Goal: Task Accomplishment & Management: Complete application form

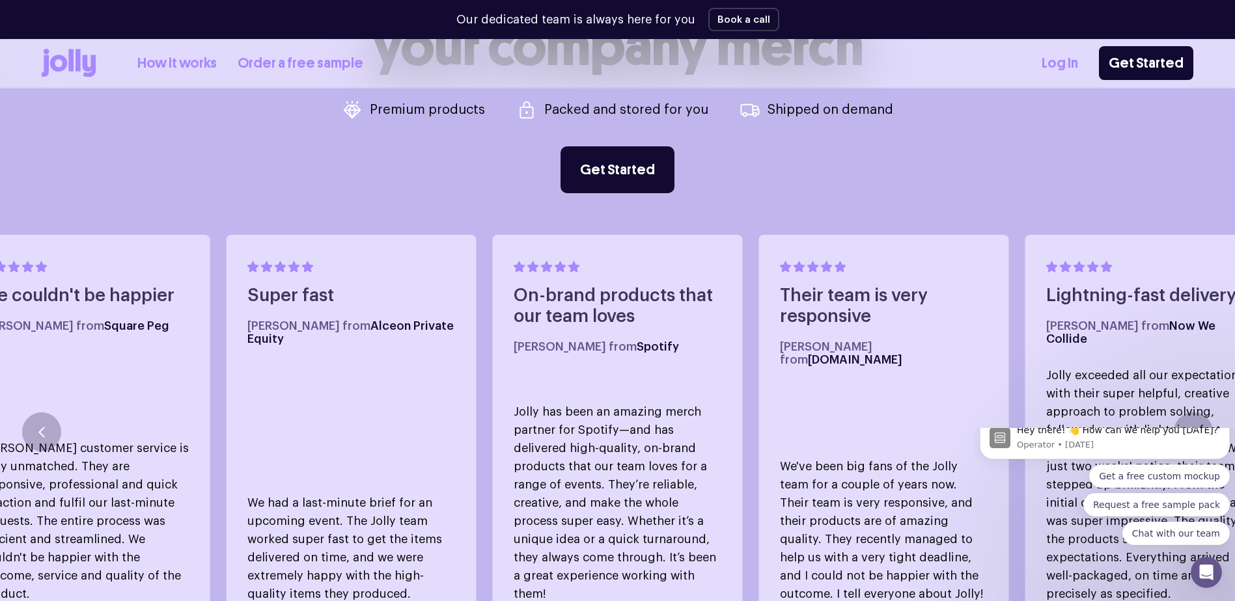
scroll to position [560, 0]
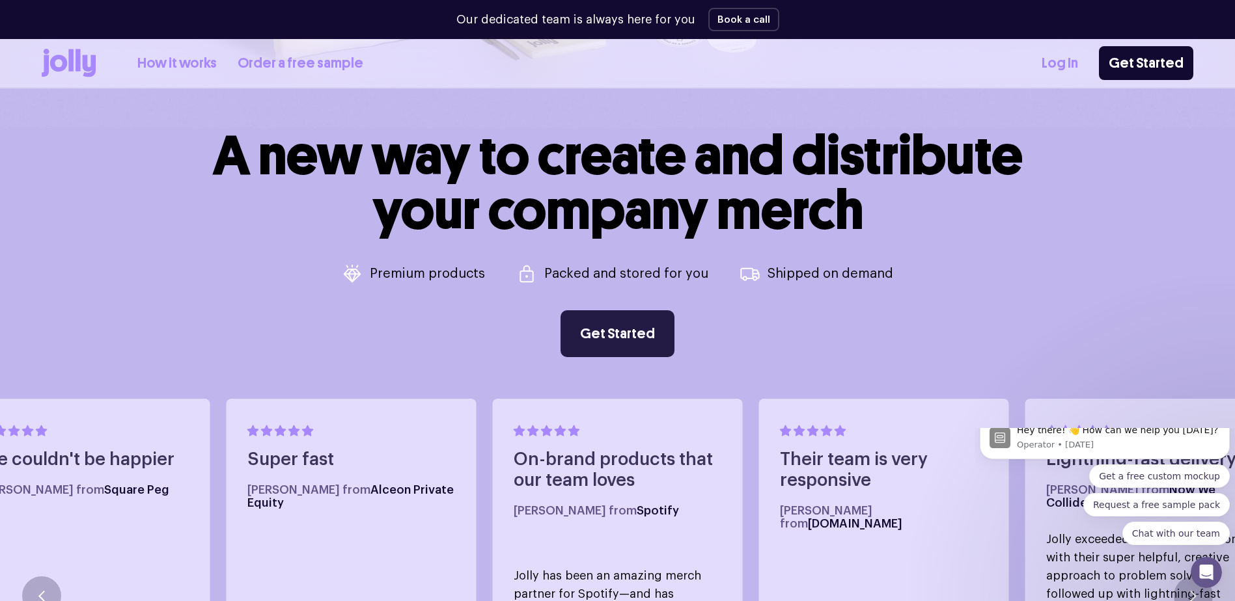
click at [597, 335] on link "Get Started" at bounding box center [617, 333] width 114 height 47
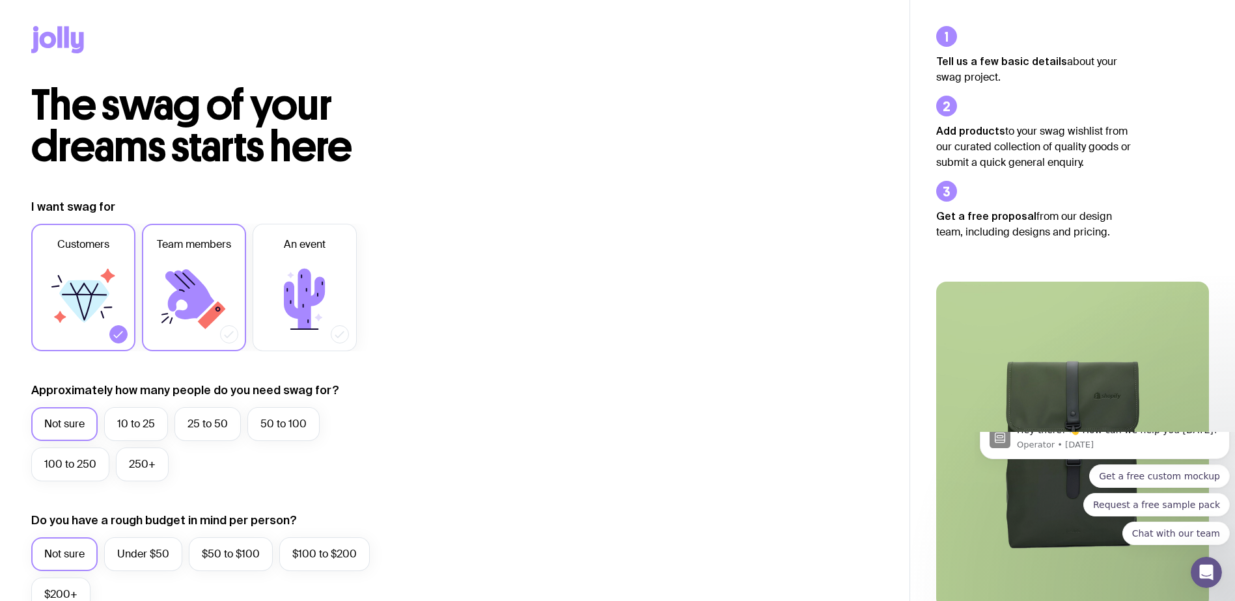
click at [172, 286] on icon at bounding box center [194, 299] width 78 height 78
click at [0, 0] on input "Team members" at bounding box center [0, 0] width 0 height 0
click at [120, 332] on icon at bounding box center [118, 334] width 13 height 13
click at [0, 0] on input "Customers" at bounding box center [0, 0] width 0 height 0
click at [194, 424] on label "25 to 50" at bounding box center [207, 424] width 66 height 34
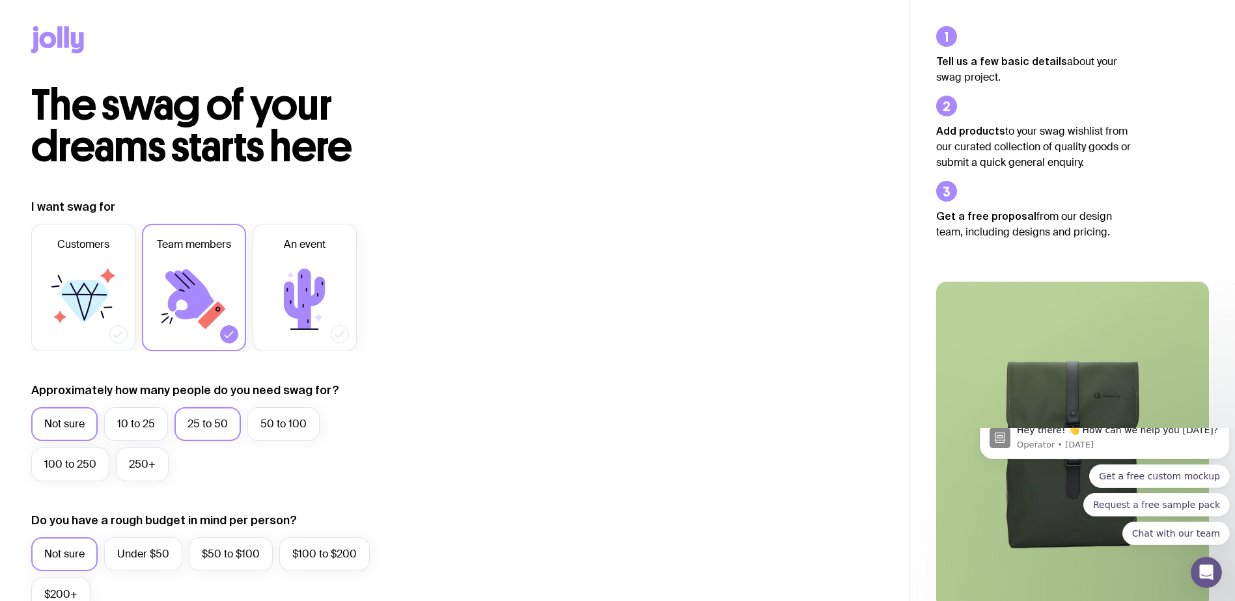
click at [0, 0] on input "25 to 50" at bounding box center [0, 0] width 0 height 0
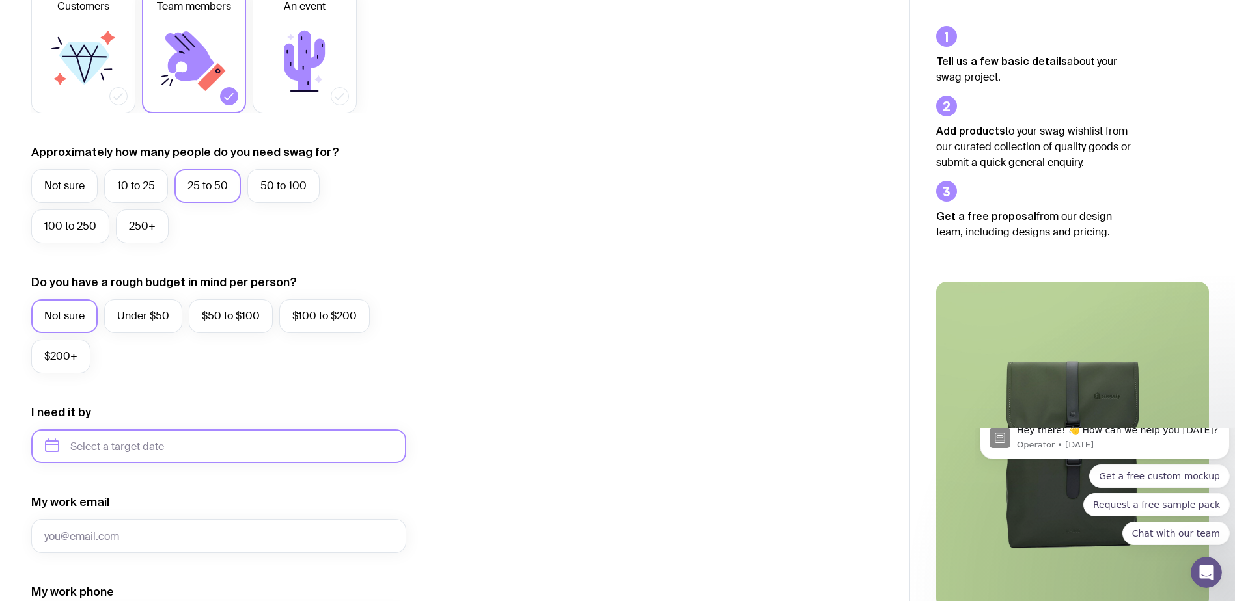
scroll to position [260, 0]
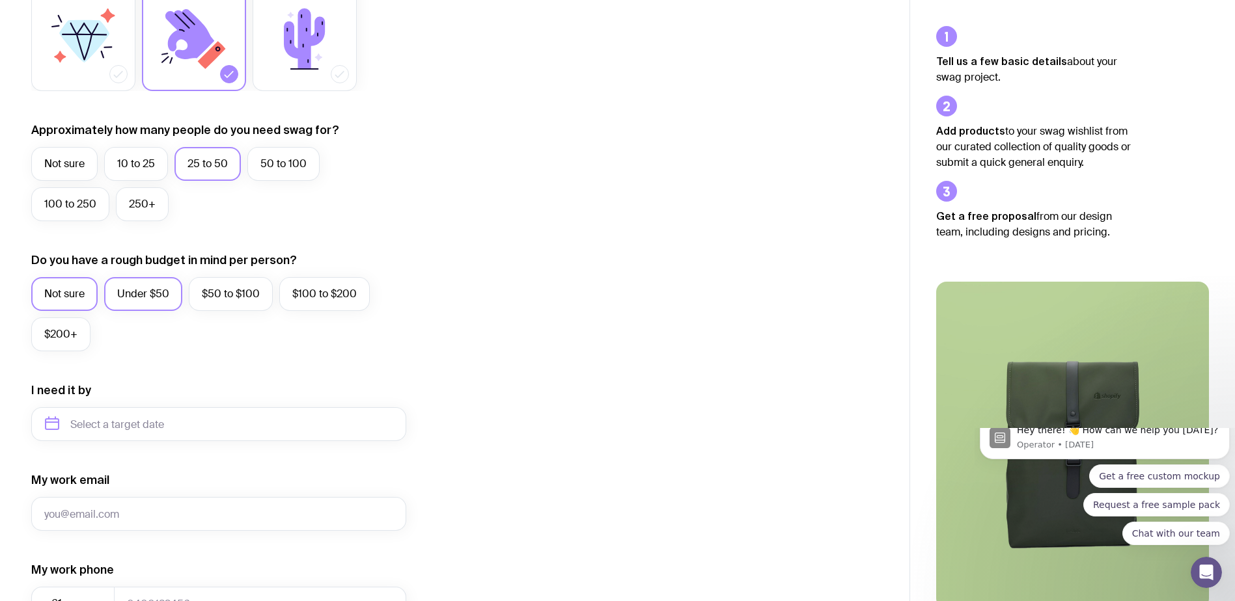
click at [143, 296] on label "Under $50" at bounding box center [143, 294] width 78 height 34
click at [0, 0] on input "Under $50" at bounding box center [0, 0] width 0 height 0
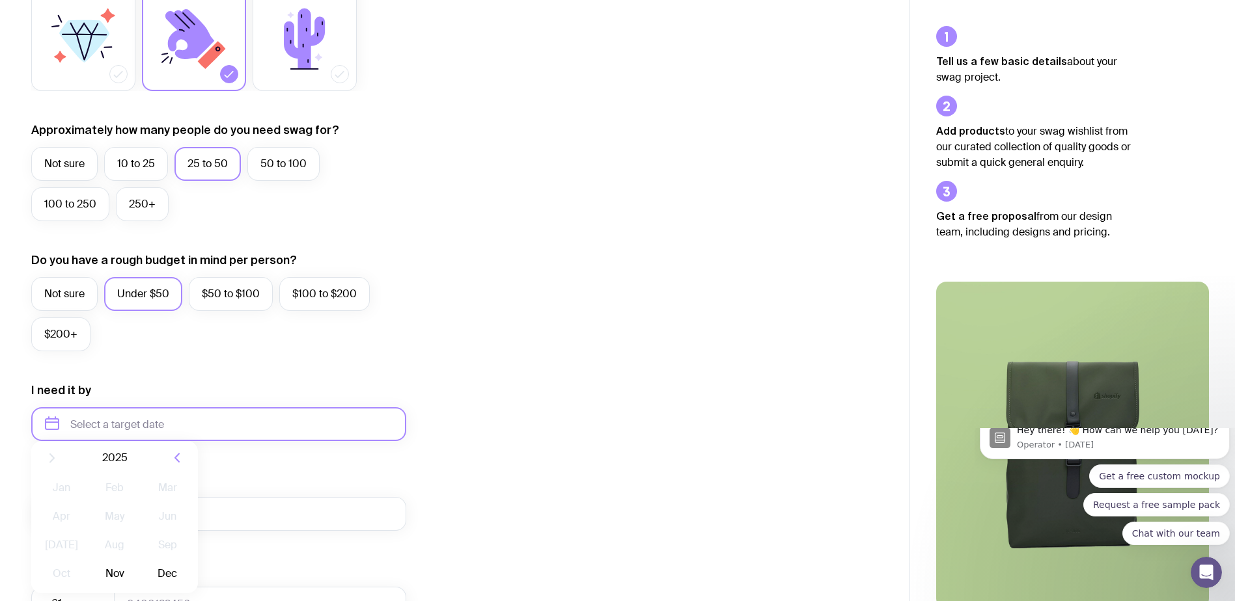
click at [131, 415] on input "text" at bounding box center [218, 424] width 375 height 34
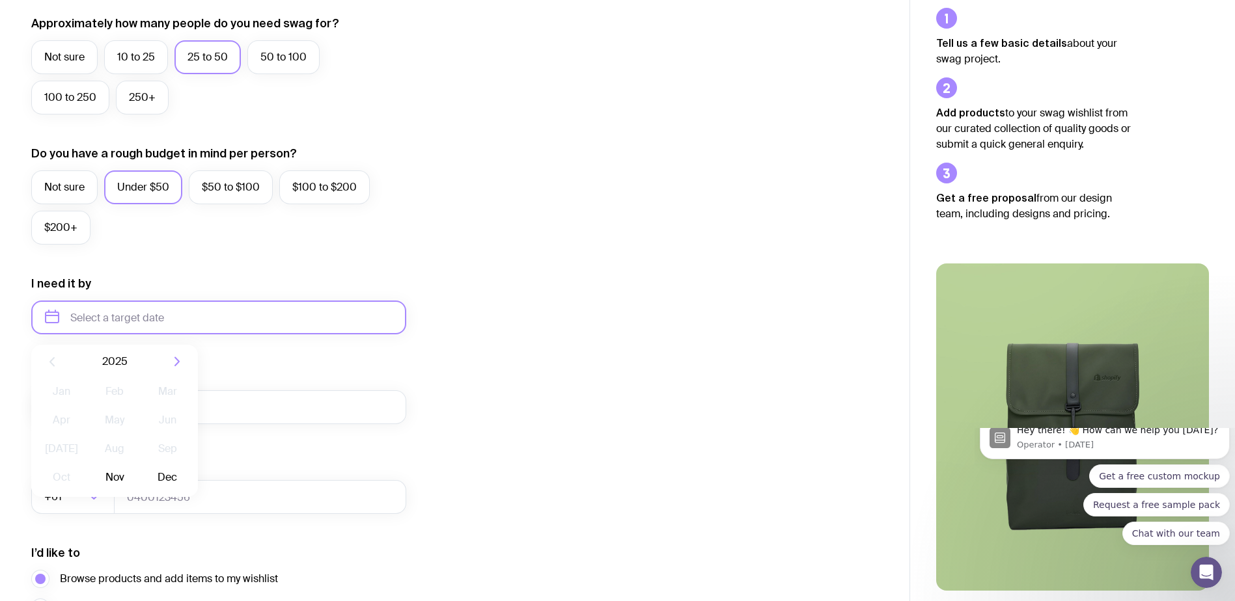
scroll to position [390, 0]
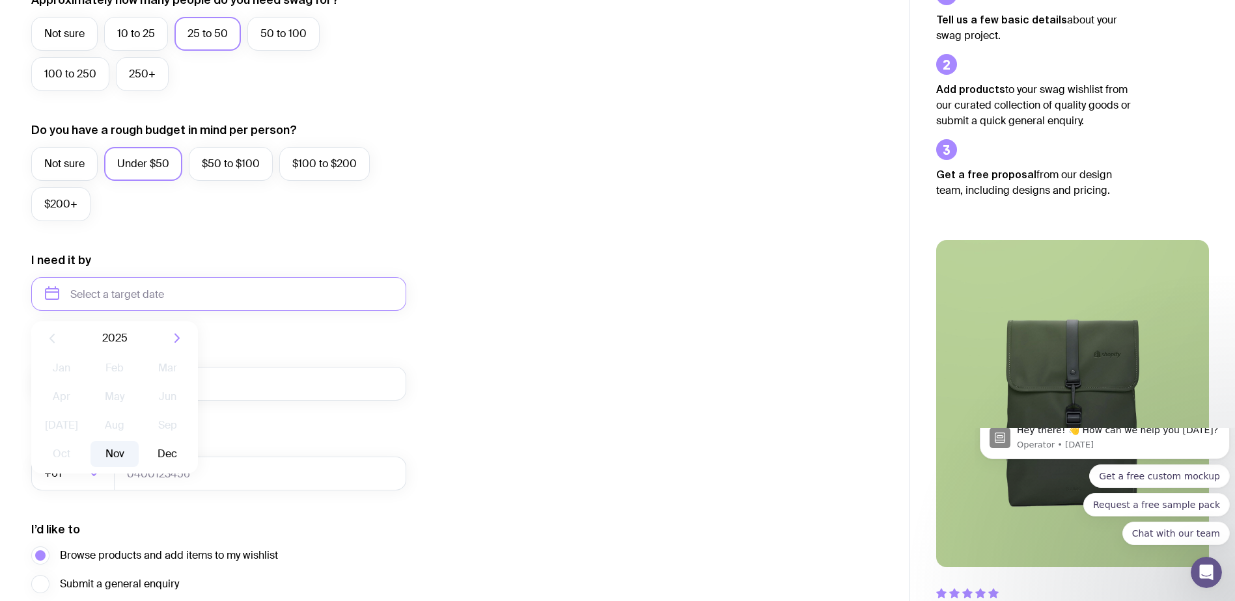
click at [112, 456] on button "Nov" at bounding box center [114, 454] width 48 height 26
type input "[DATE]"
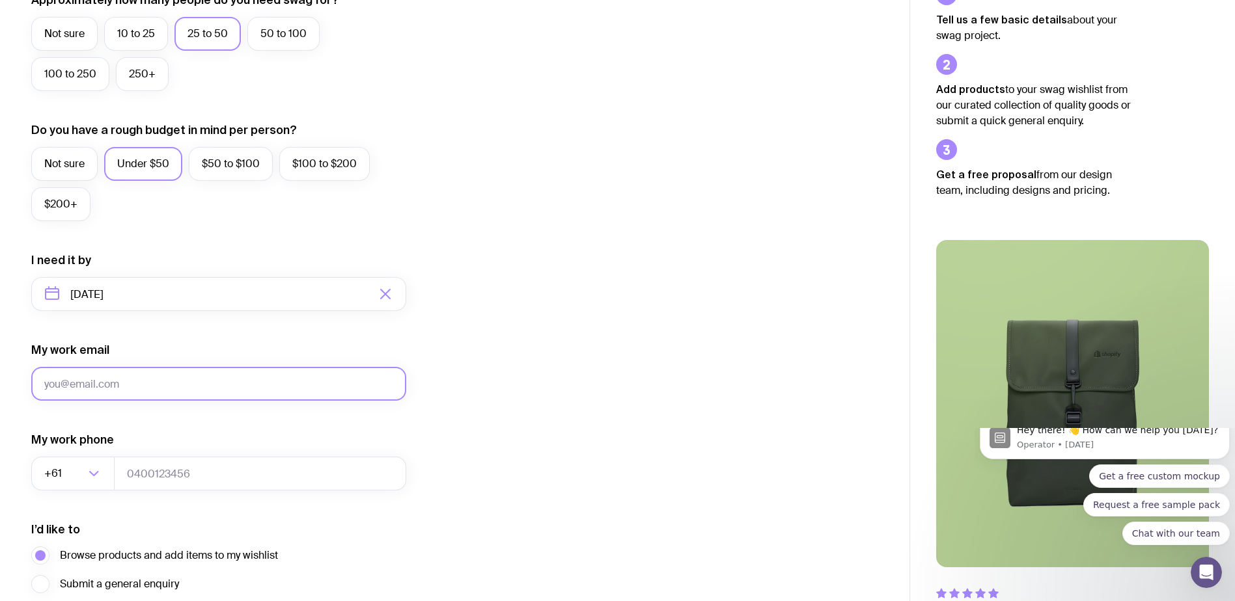
click at [120, 387] on input "My work email" at bounding box center [218, 384] width 375 height 34
type input "[EMAIL_ADDRESS][DOMAIN_NAME]"
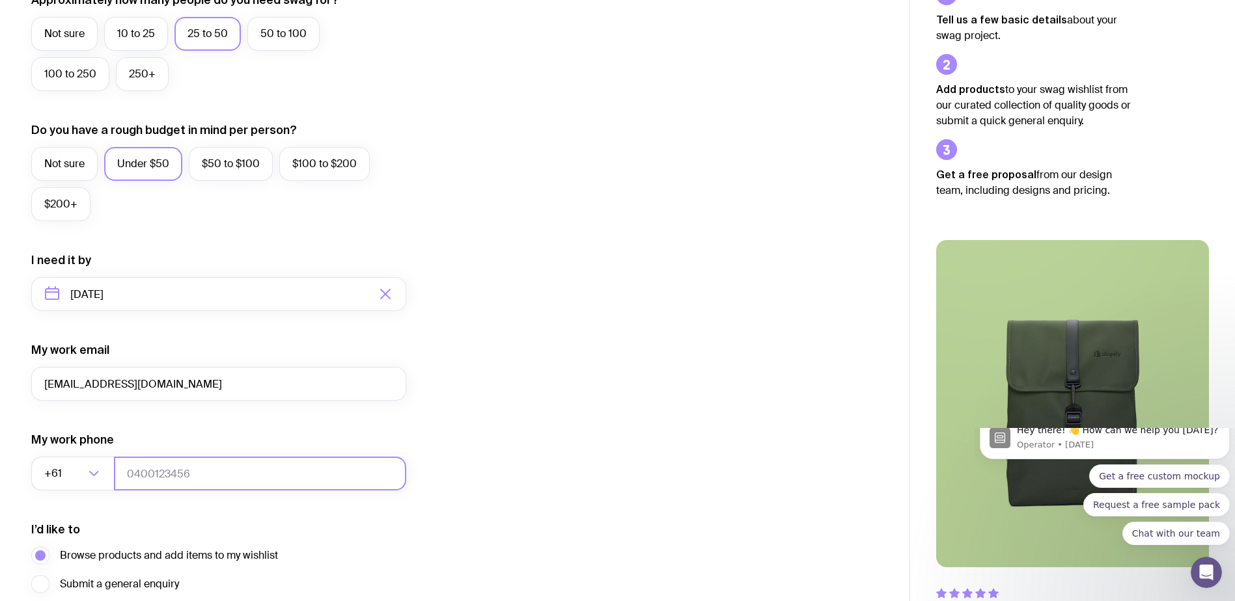
click at [153, 469] on input "tel" at bounding box center [260, 474] width 292 height 34
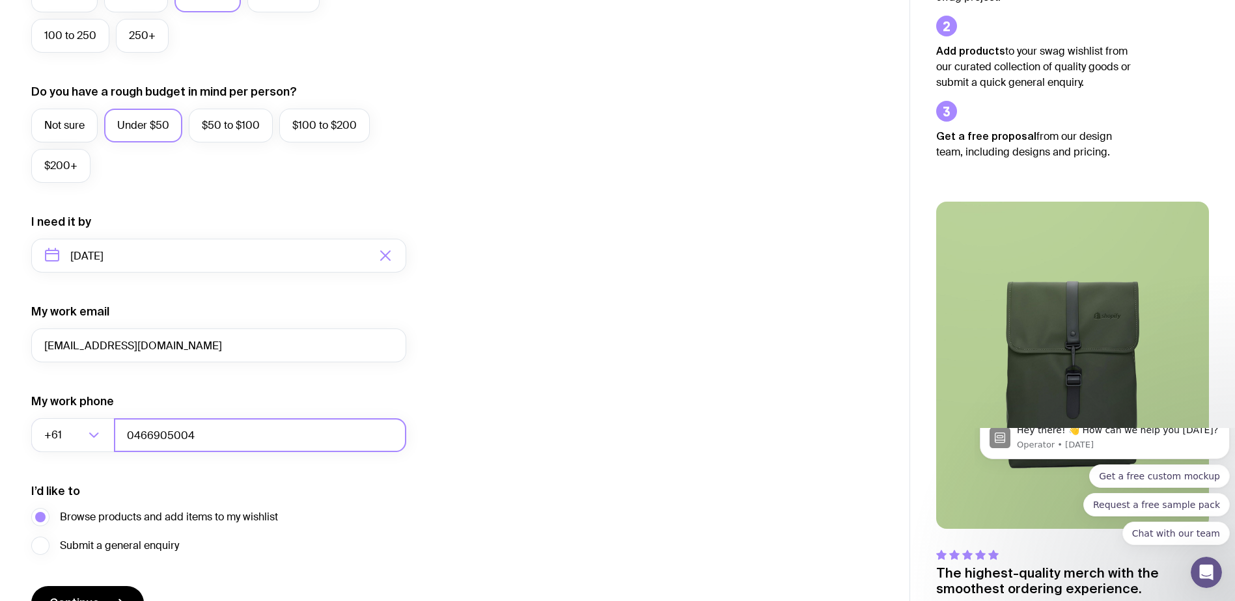
scroll to position [440, 0]
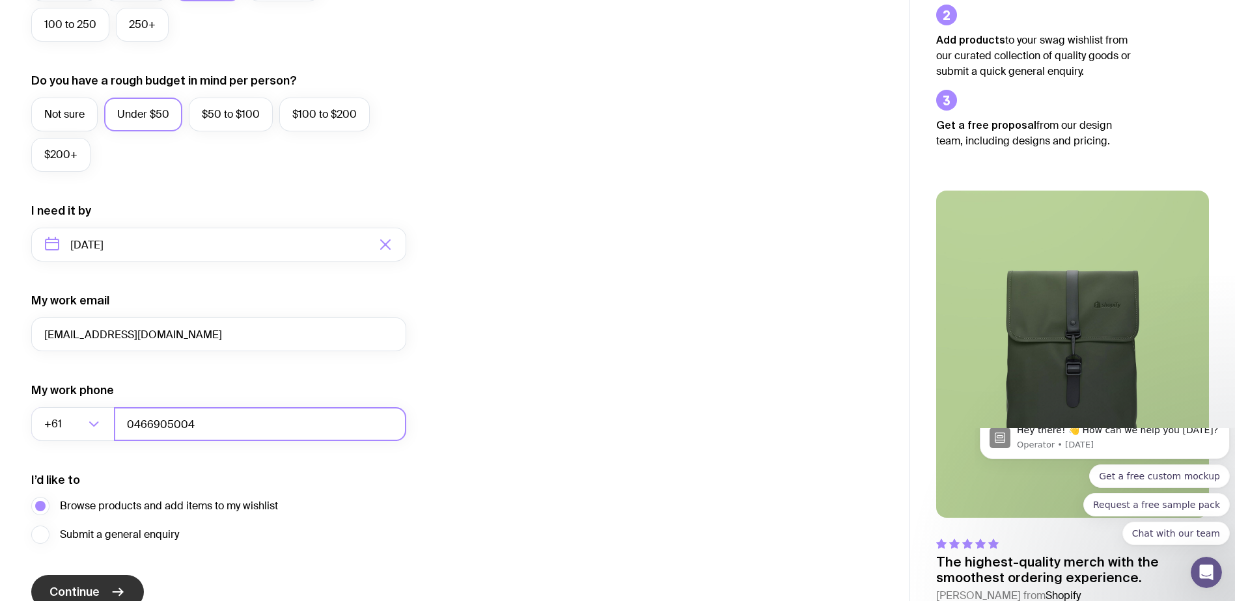
type input "0466905004"
click at [100, 585] on button "Continue" at bounding box center [87, 592] width 113 height 34
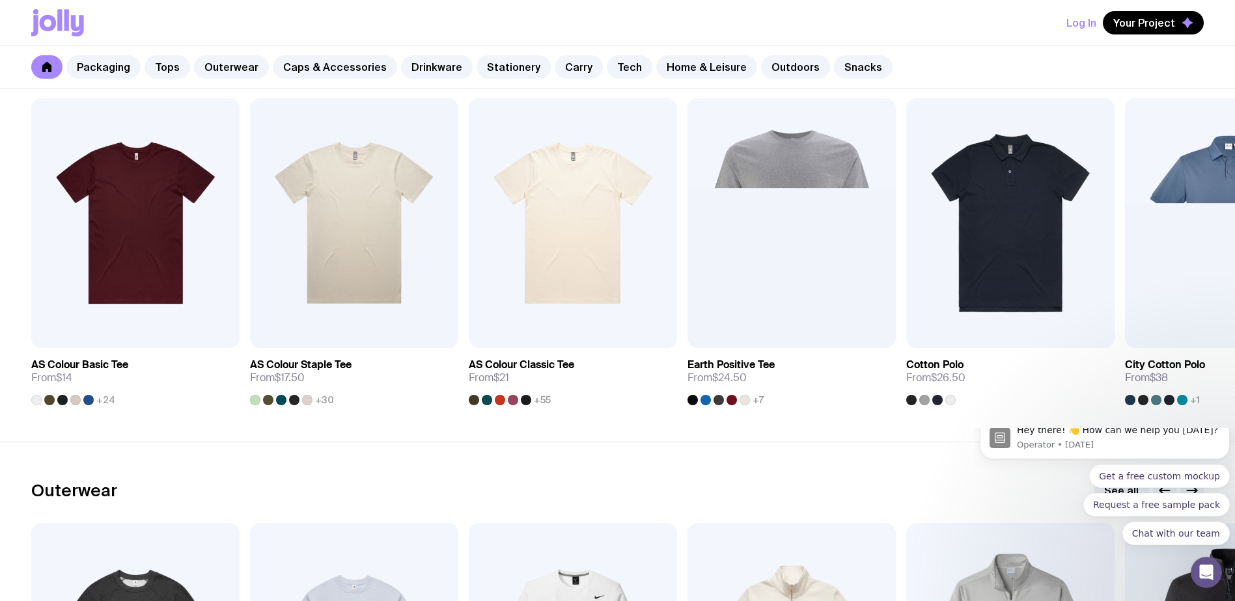
scroll to position [651, 0]
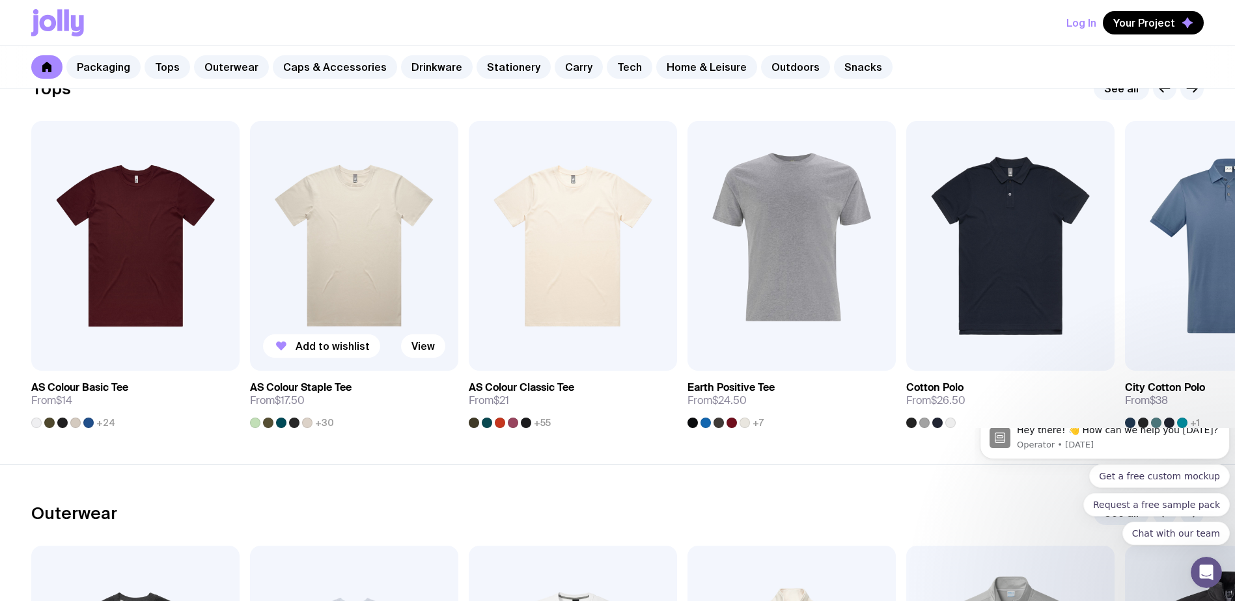
click at [336, 241] on img at bounding box center [354, 246] width 208 height 250
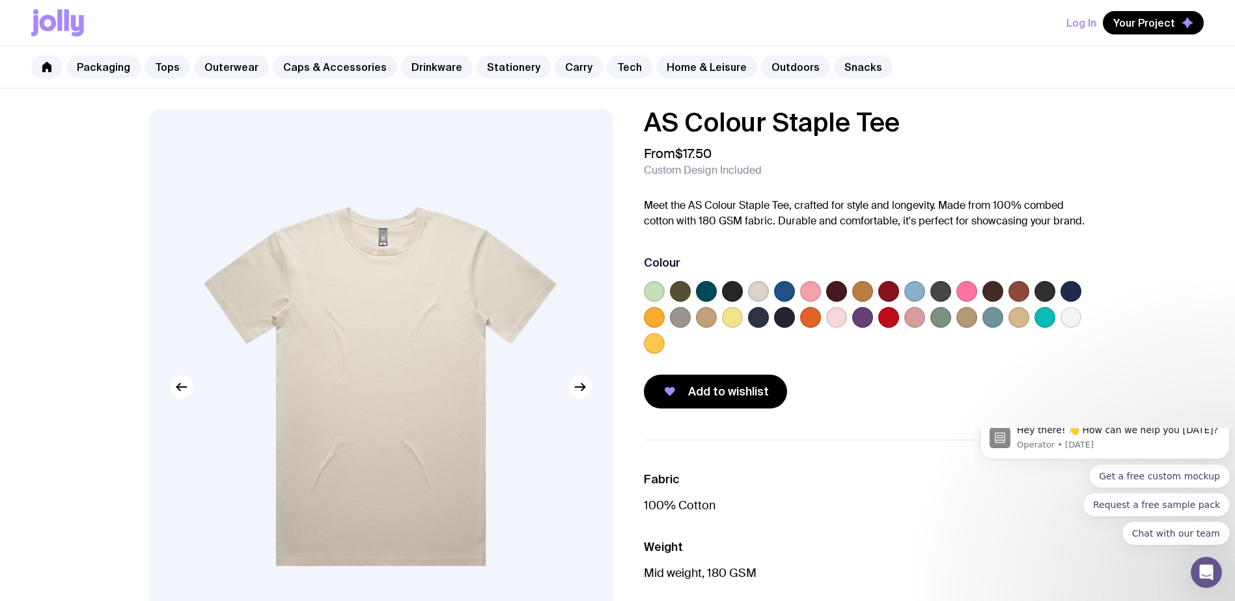
click at [758, 320] on label at bounding box center [758, 317] width 21 height 21
click at [0, 0] on input "radio" at bounding box center [0, 0] width 0 height 0
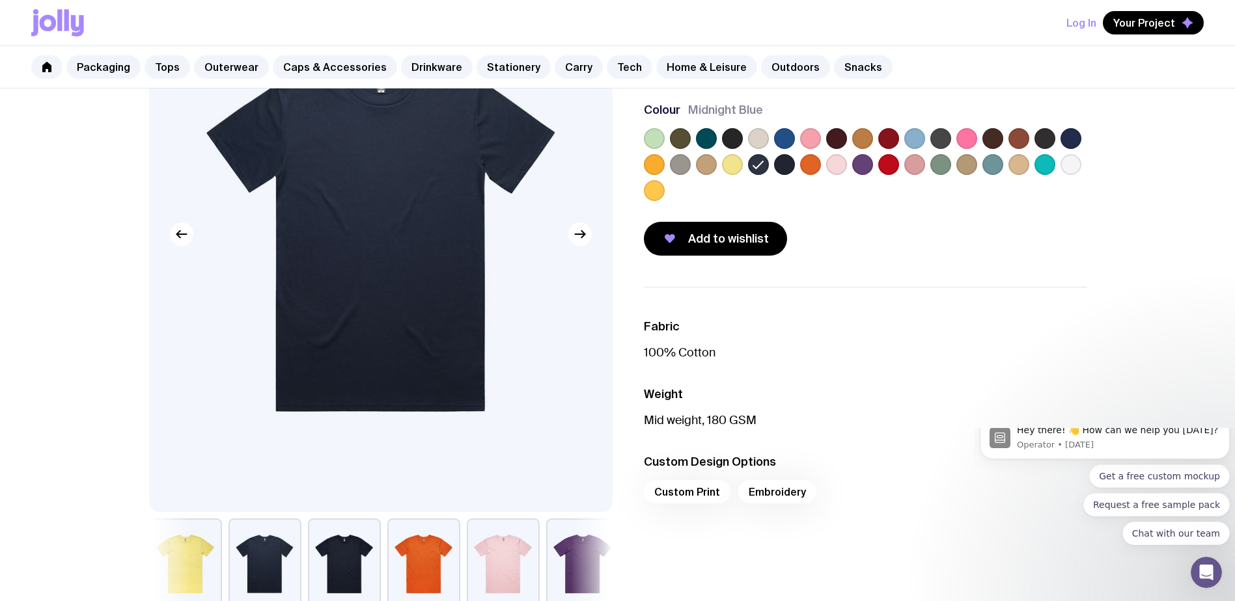
scroll to position [130, 0]
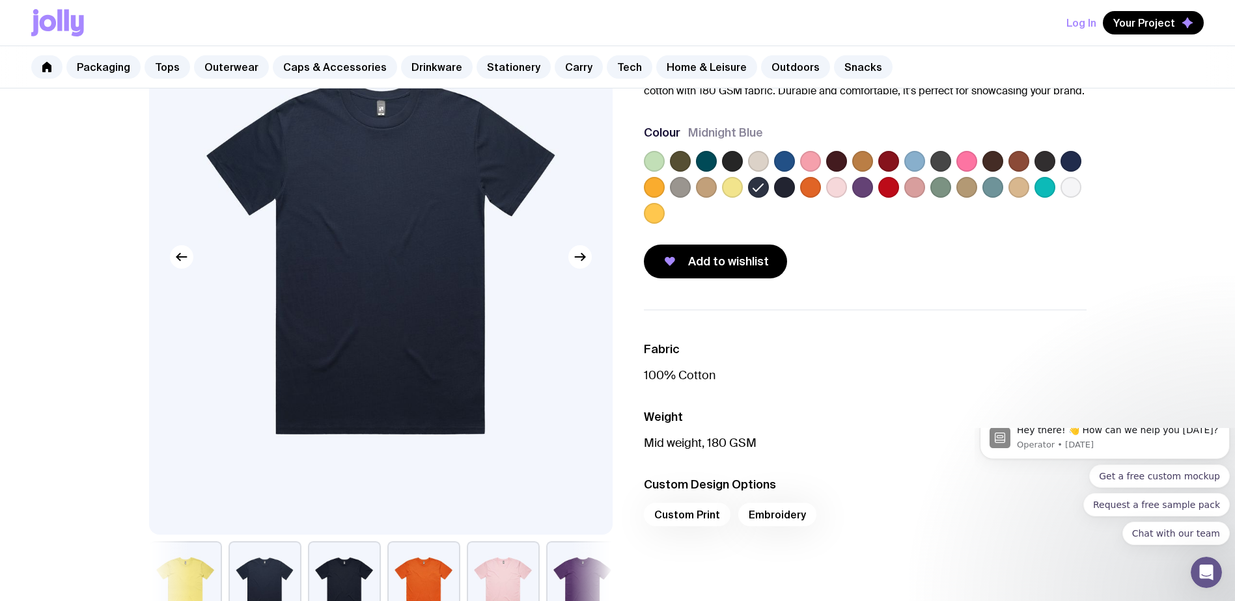
click at [688, 515] on div "Custom Print Embroidery" at bounding box center [865, 518] width 443 height 31
click at [754, 265] on span "Add to wishlist" at bounding box center [728, 262] width 81 height 16
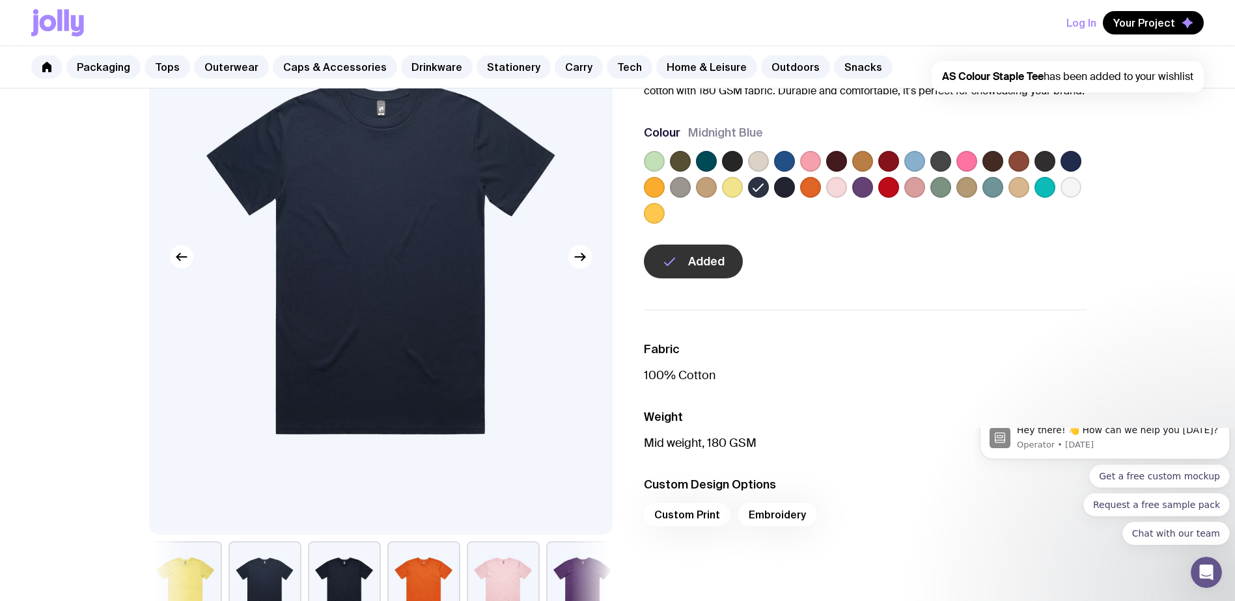
scroll to position [0, 0]
click at [1162, 34] on button "Your Project" at bounding box center [1153, 22] width 101 height 23
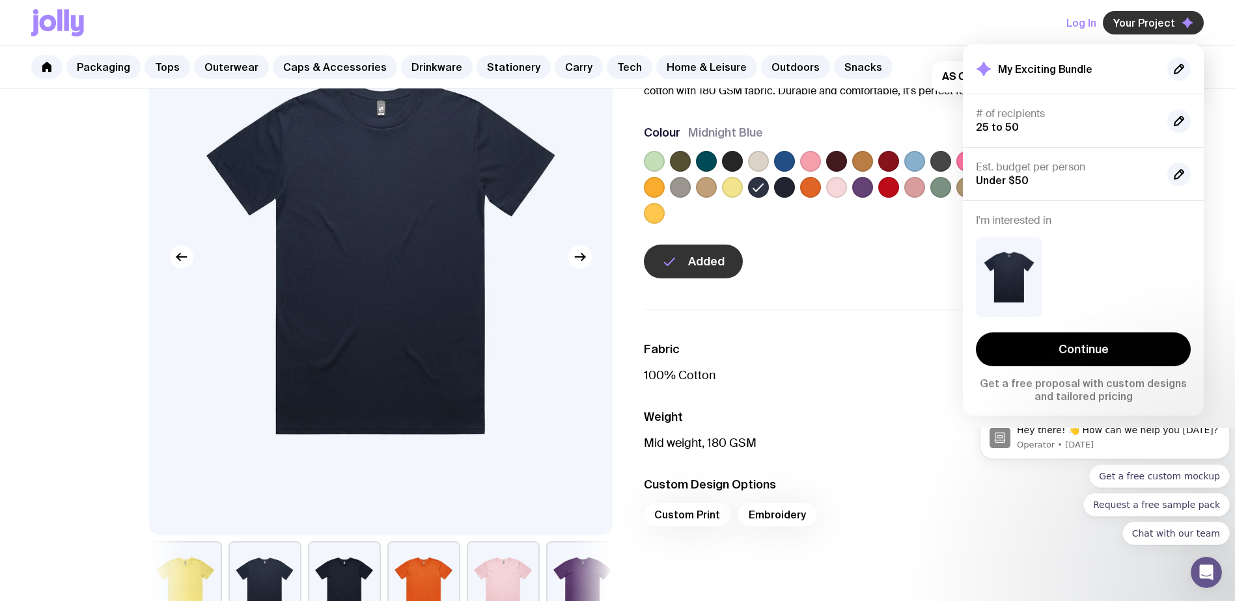
click at [1168, 17] on span "Your Project" at bounding box center [1144, 22] width 62 height 13
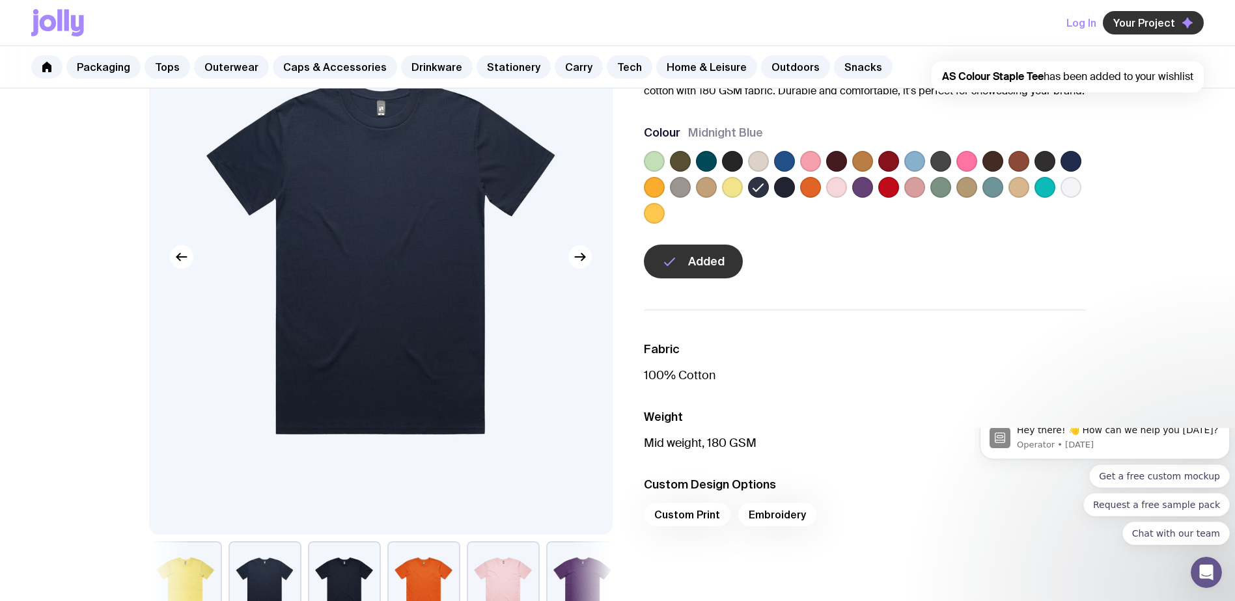
click at [1168, 17] on span "Your Project" at bounding box center [1144, 22] width 62 height 13
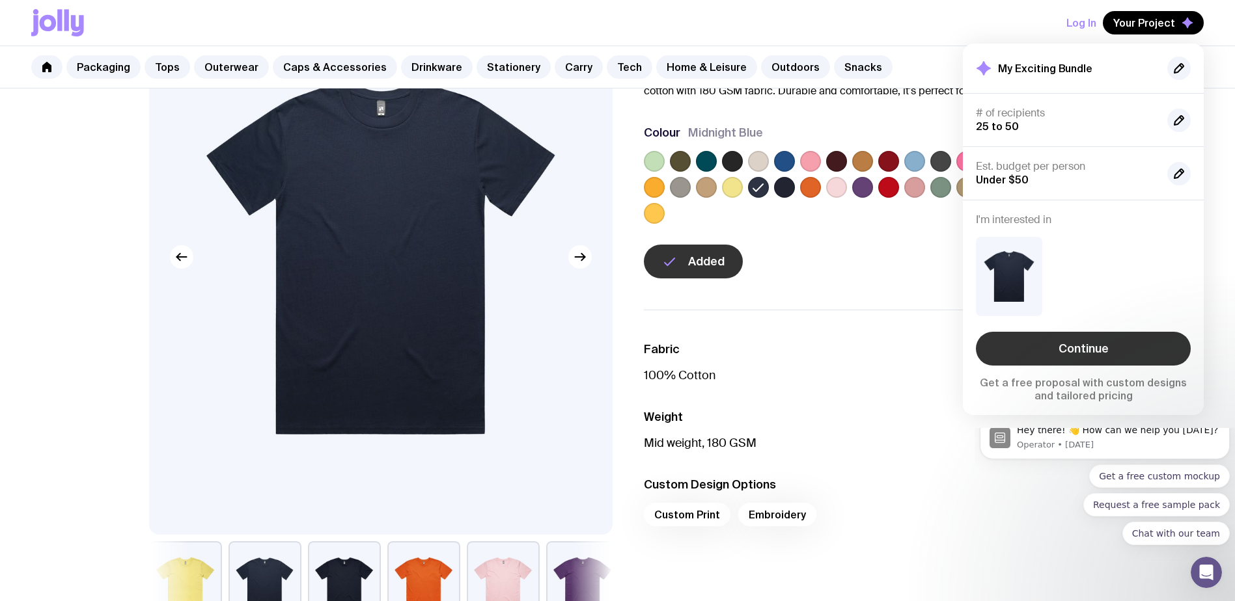
click at [1097, 348] on link "Continue" at bounding box center [1083, 349] width 215 height 34
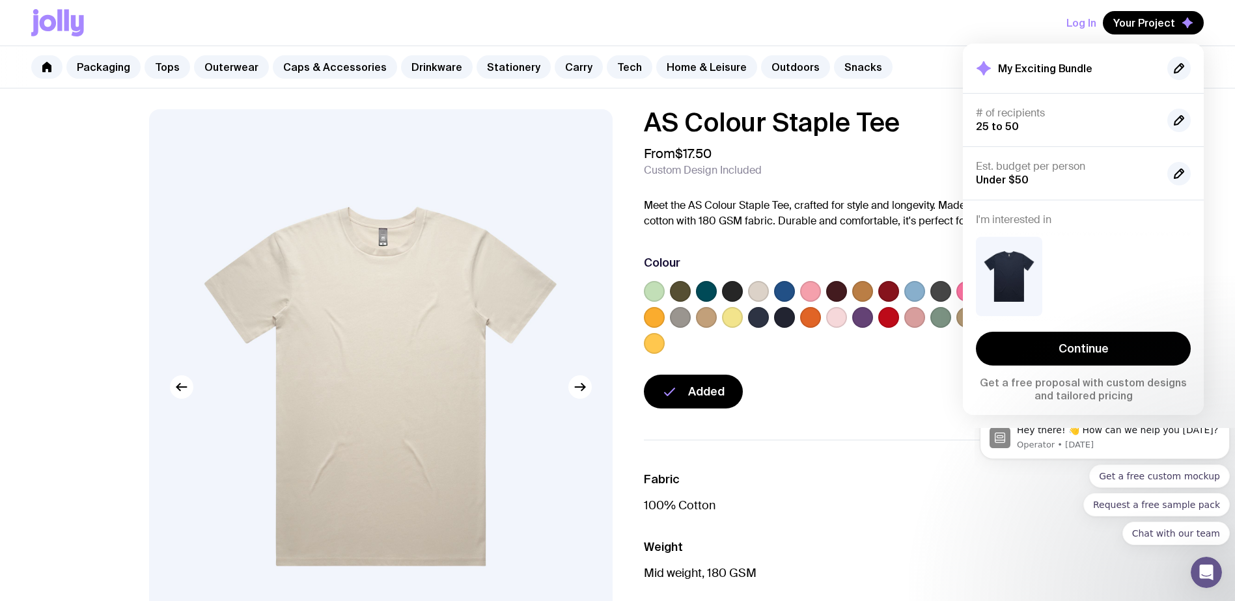
click at [898, 406] on div "Added" at bounding box center [865, 392] width 443 height 34
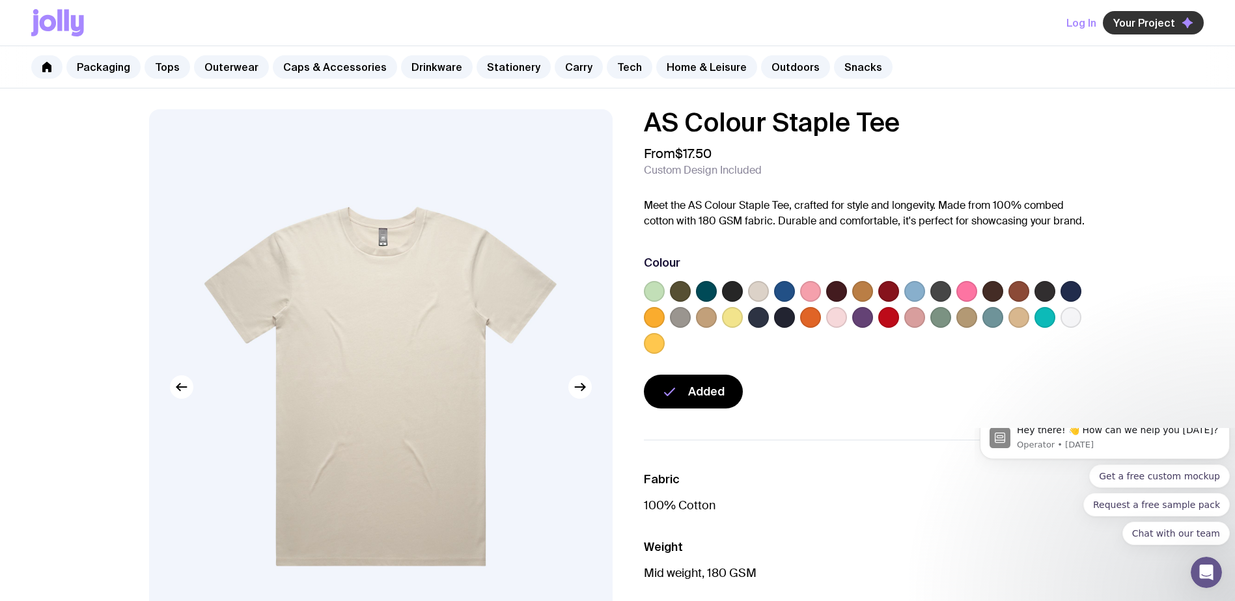
click at [1113, 22] on button "Your Project" at bounding box center [1153, 22] width 101 height 23
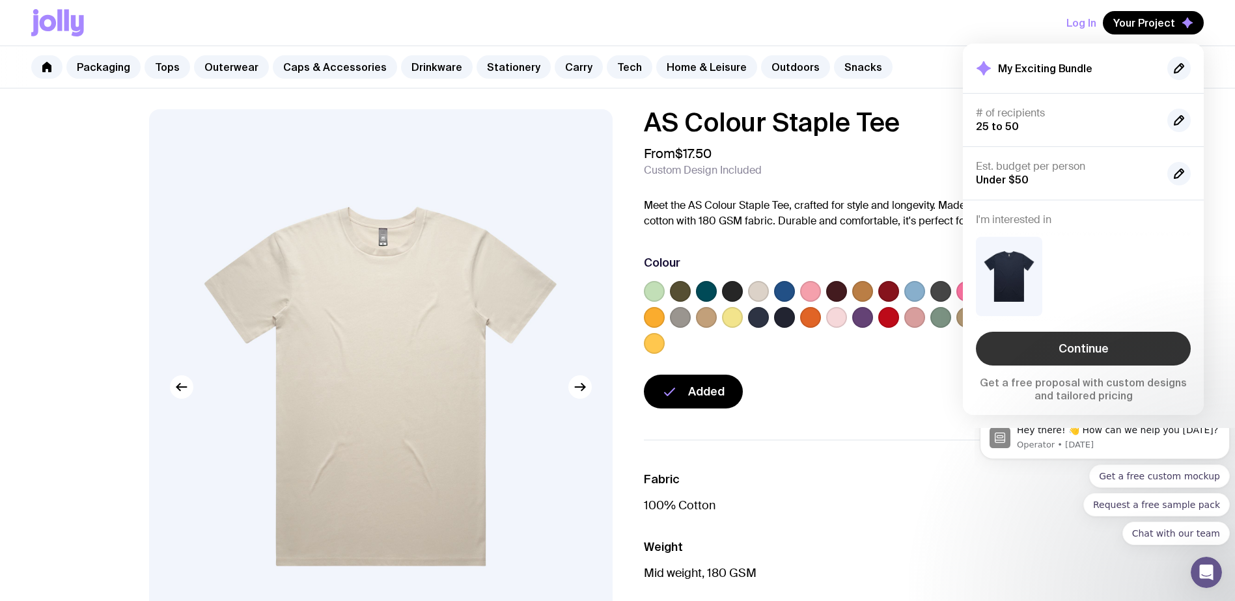
click at [1130, 357] on link "Continue" at bounding box center [1083, 349] width 215 height 34
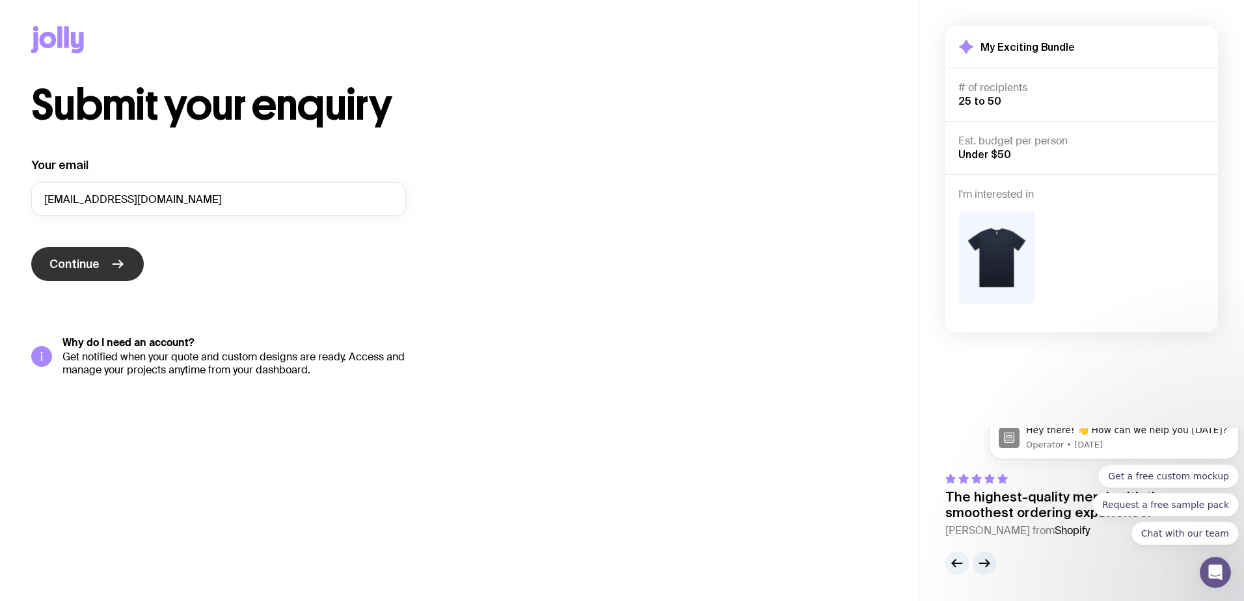
click at [77, 265] on span "Continue" at bounding box center [74, 264] width 50 height 16
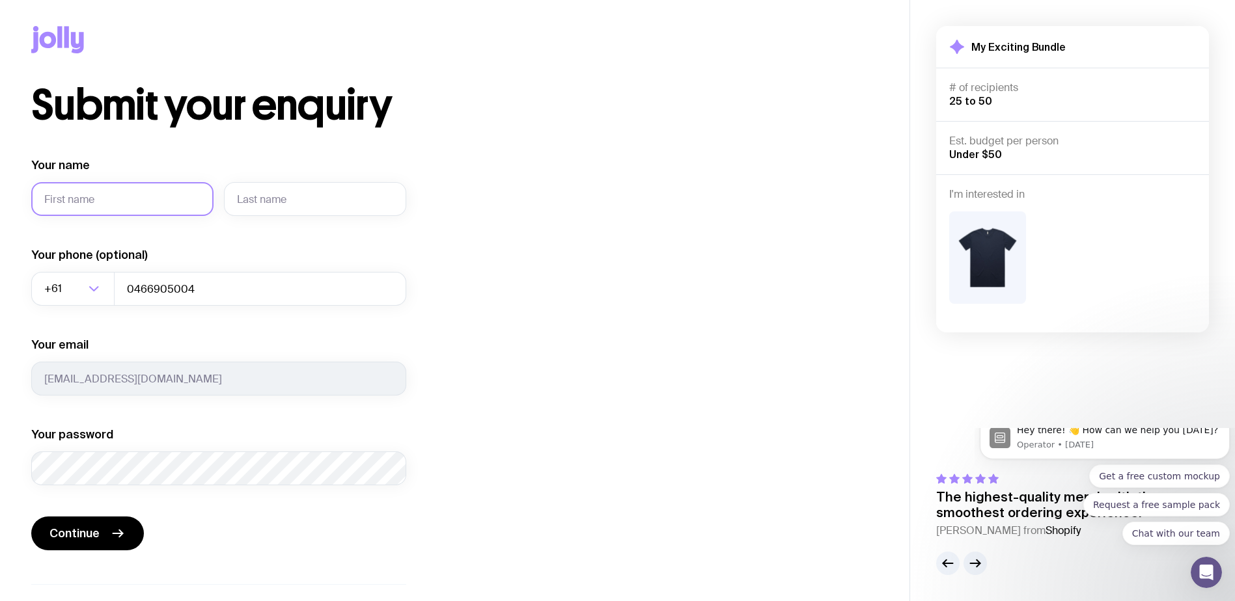
click at [115, 202] on input "Your name" at bounding box center [122, 199] width 182 height 34
type input "Lauren"
type input "[PERSON_NAME]"
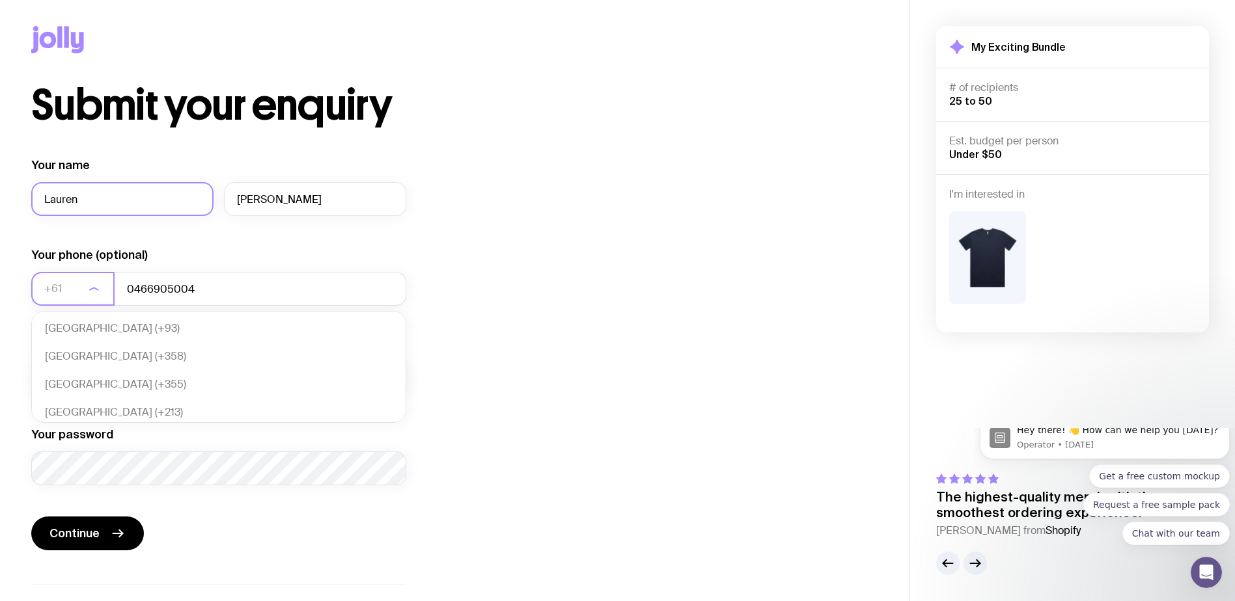
scroll to position [282, 0]
click at [452, 270] on div "Submit your enquiry Your name [PERSON_NAME] Your phone (optional) +61 Loading..…" at bounding box center [454, 366] width 847 height 562
